Goal: Information Seeking & Learning: Learn about a topic

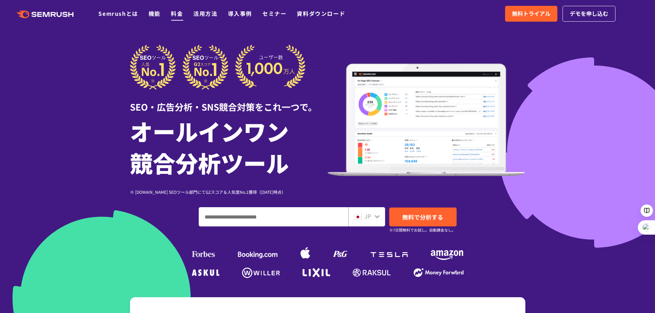
click at [178, 14] on link "料金" at bounding box center [177, 13] width 12 height 8
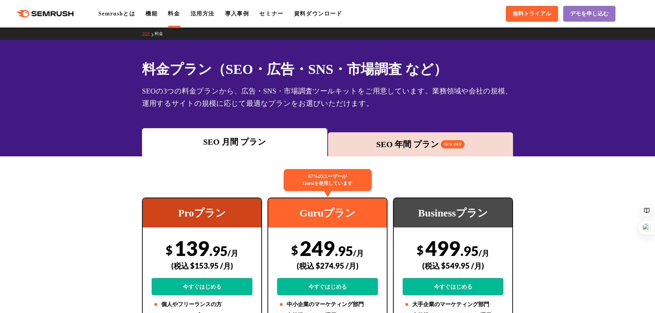
click at [427, 137] on div "SEO 年間 プラン 16% OFF" at bounding box center [420, 144] width 185 height 24
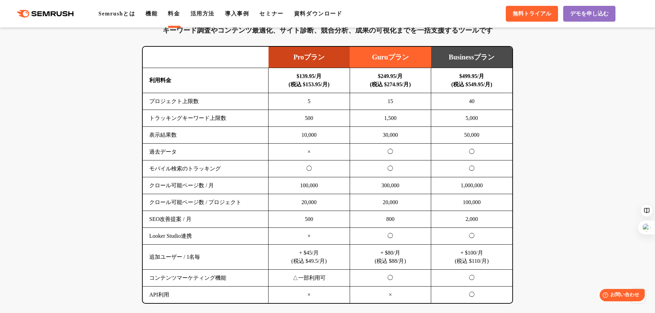
scroll to position [447, 0]
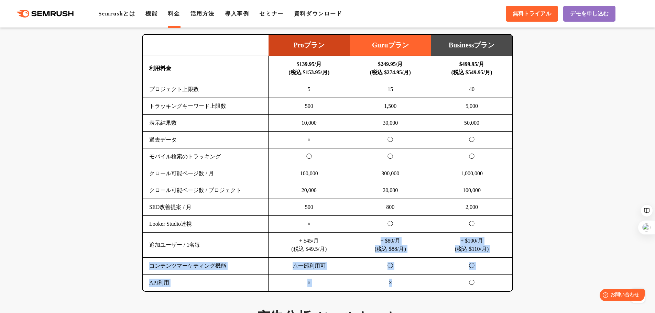
drag, startPoint x: 380, startPoint y: 241, endPoint x: 418, endPoint y: 280, distance: 55.0
click at [418, 280] on tbody "利用料金 $139.95/月 (税込 $153.95/月) $249.95/月 (税込 $274.95/月) $499.95/月 (税込 $549.95/月)…" at bounding box center [328, 174] width 370 height 236
click at [414, 283] on td "×" at bounding box center [391, 283] width 82 height 17
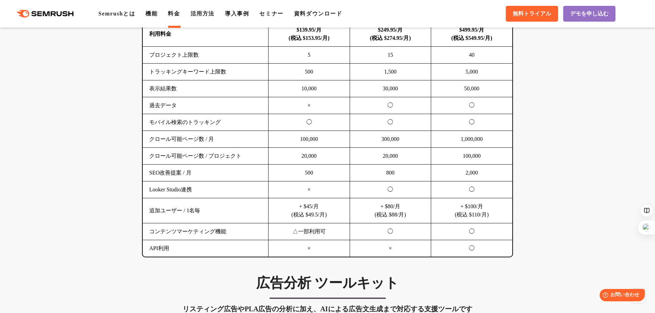
click at [414, 280] on h3 "広告分析 ツールキット" at bounding box center [327, 283] width 371 height 17
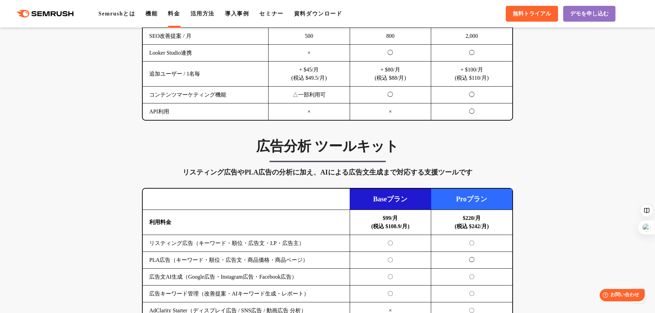
scroll to position [619, 0]
drag, startPoint x: 246, startPoint y: 172, endPoint x: 274, endPoint y: 172, distance: 28.6
click at [274, 172] on div "リスティング広告やPLA広告の分析に加え、AIによる広告文生成まで対応する支援ツールです" at bounding box center [327, 171] width 371 height 11
copy div "PLA広告"
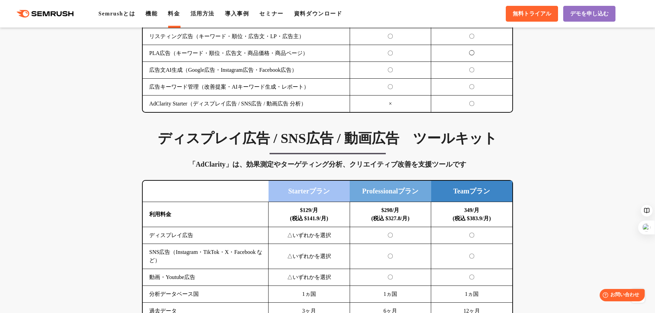
scroll to position [860, 0]
